Goal: Information Seeking & Learning: Learn about a topic

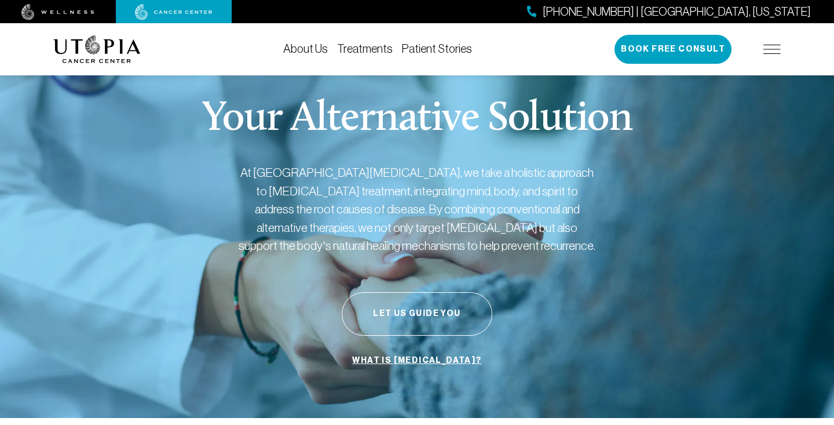
click at [458, 50] on link "Patient Stories" at bounding box center [437, 48] width 70 height 13
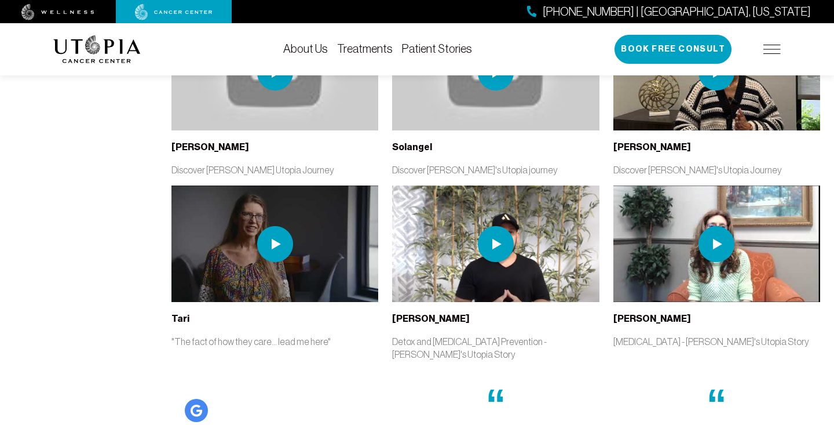
scroll to position [2504, 0]
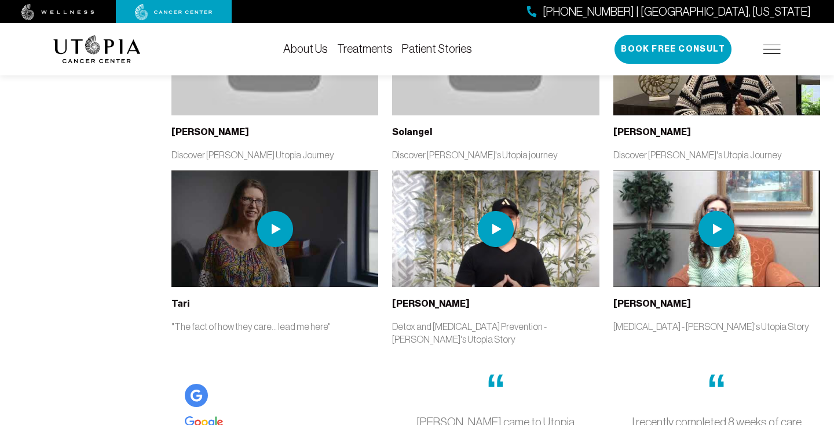
click at [367, 46] on link "Treatments" at bounding box center [365, 48] width 56 height 13
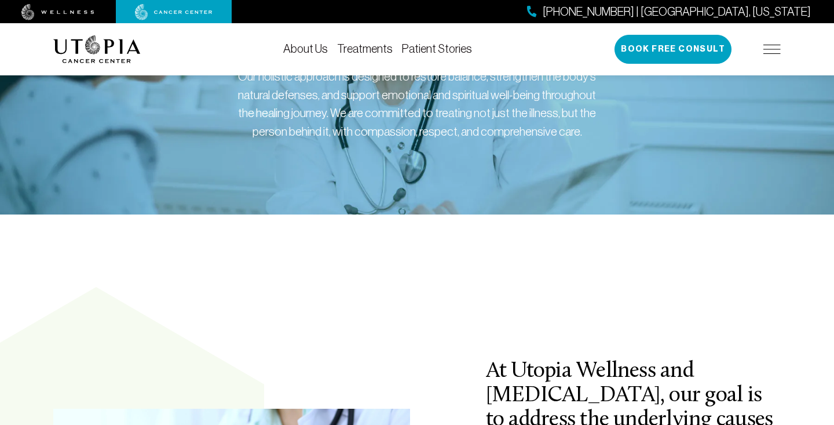
scroll to position [7, 0]
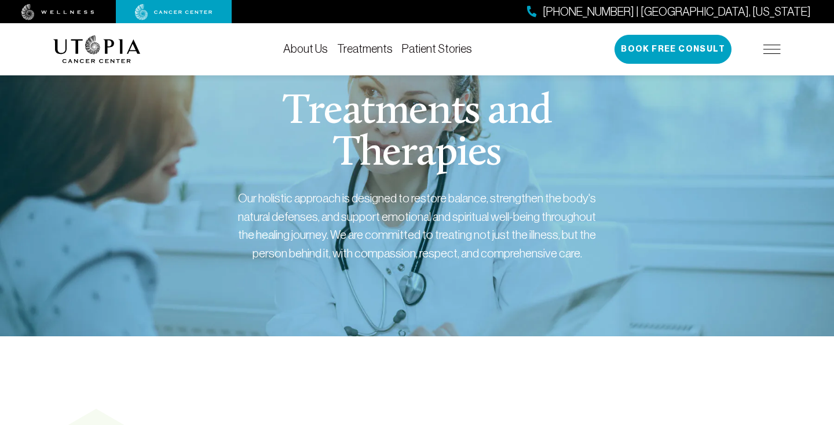
scroll to position [2504, 0]
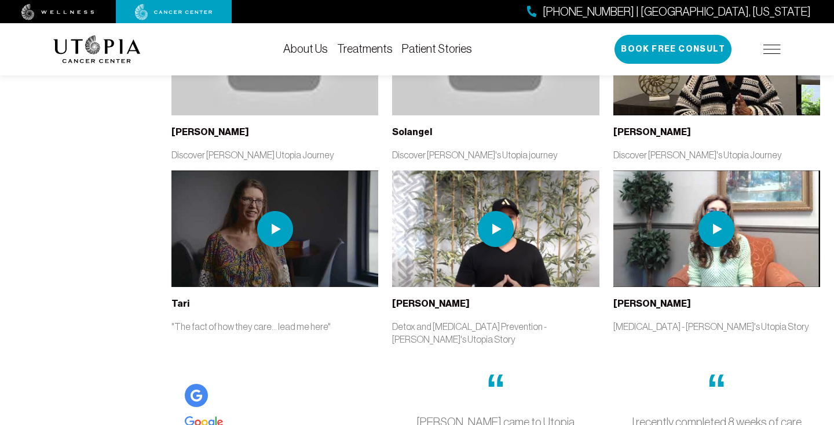
click at [501, 211] on img at bounding box center [496, 229] width 36 height 36
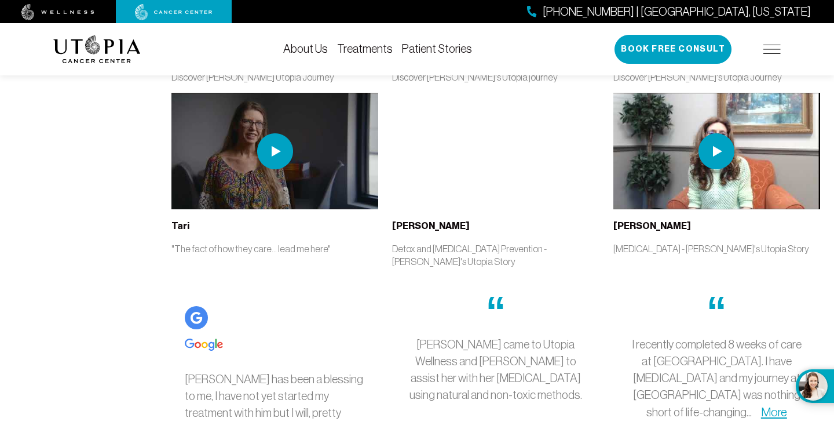
scroll to position [2596, 0]
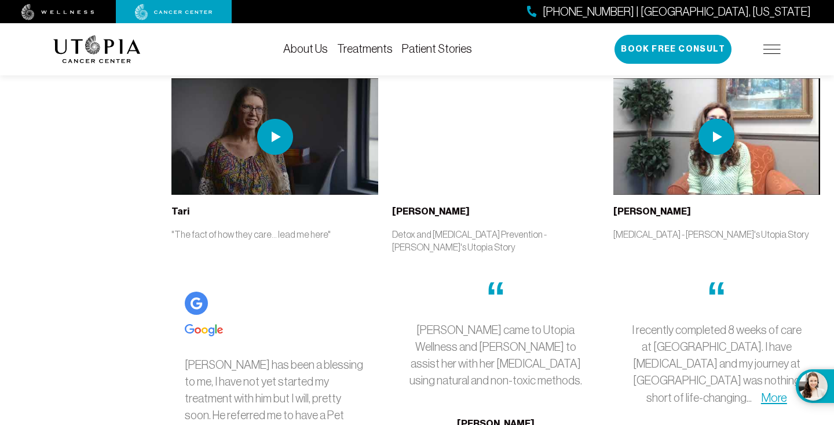
click at [244, 424] on link "More" at bounding box center [231, 431] width 26 height 13
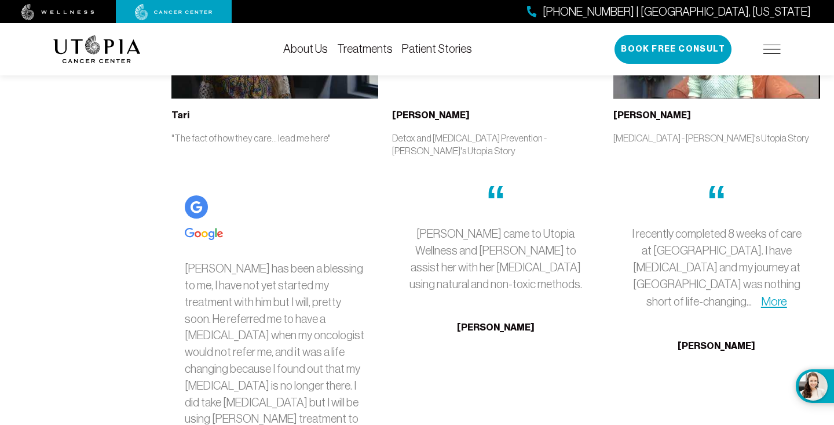
scroll to position [2694, 0]
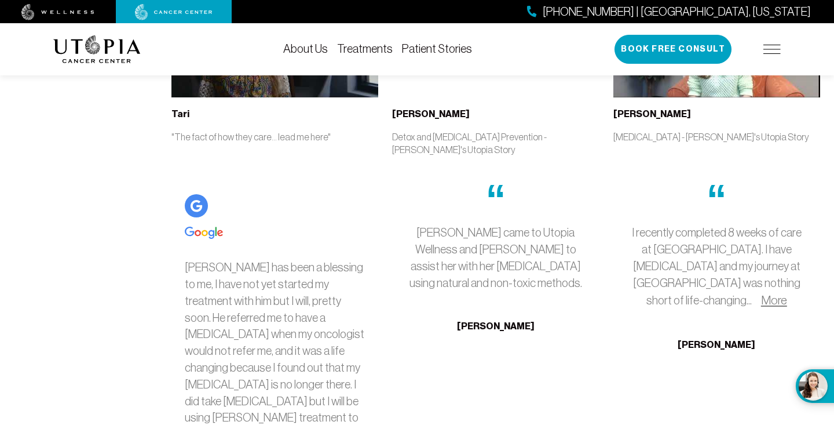
click at [787, 293] on link "More" at bounding box center [774, 299] width 26 height 13
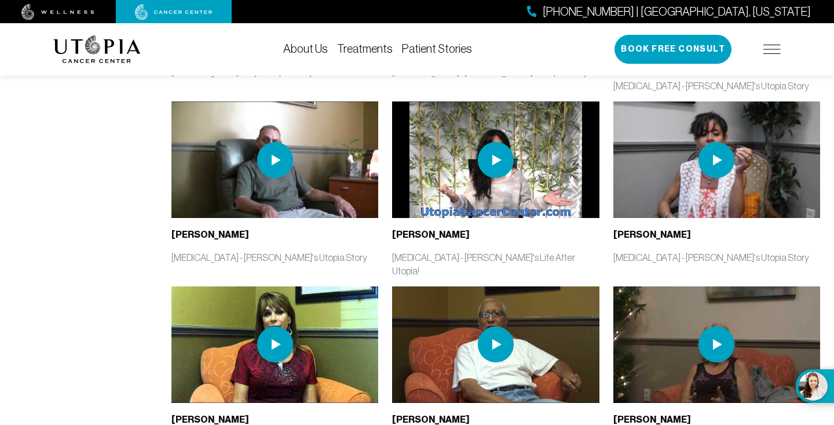
scroll to position [1319, 0]
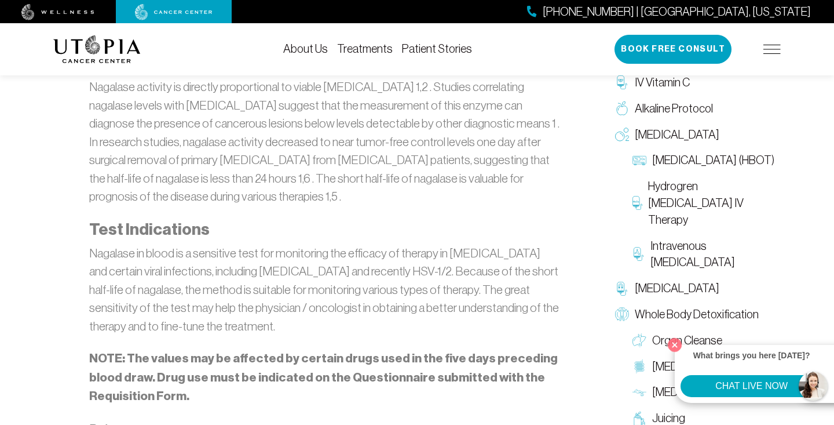
scroll to position [1244, 0]
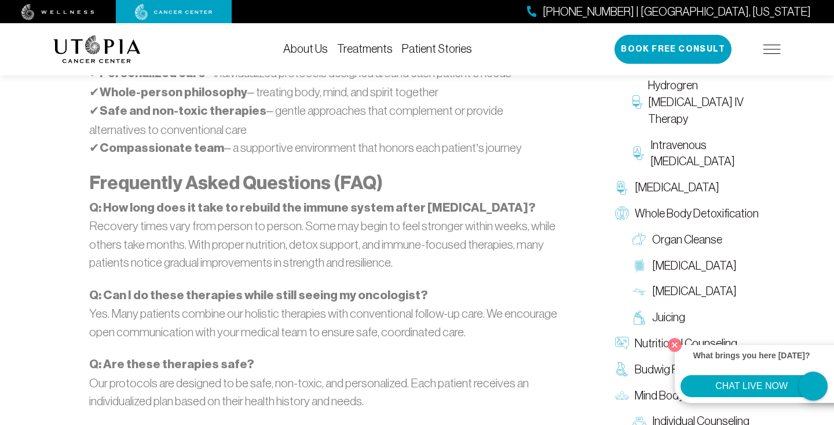
scroll to position [3233, 0]
